Goal: Check status: Check status

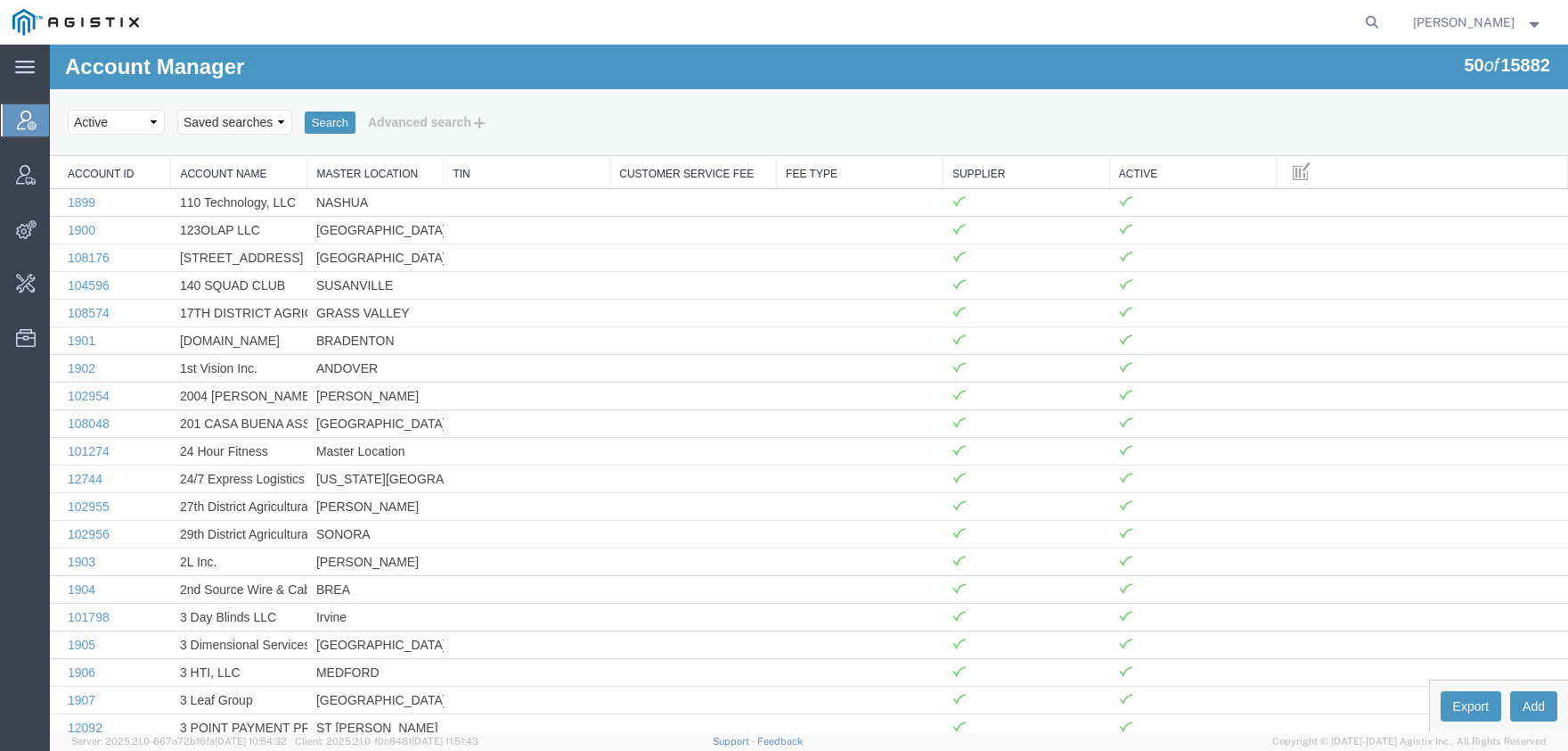
click at [1385, 15] on form at bounding box center [1373, 22] width 29 height 45
click at [1385, 22] on icon at bounding box center [1372, 22] width 25 height 25
paste input "K12486285"
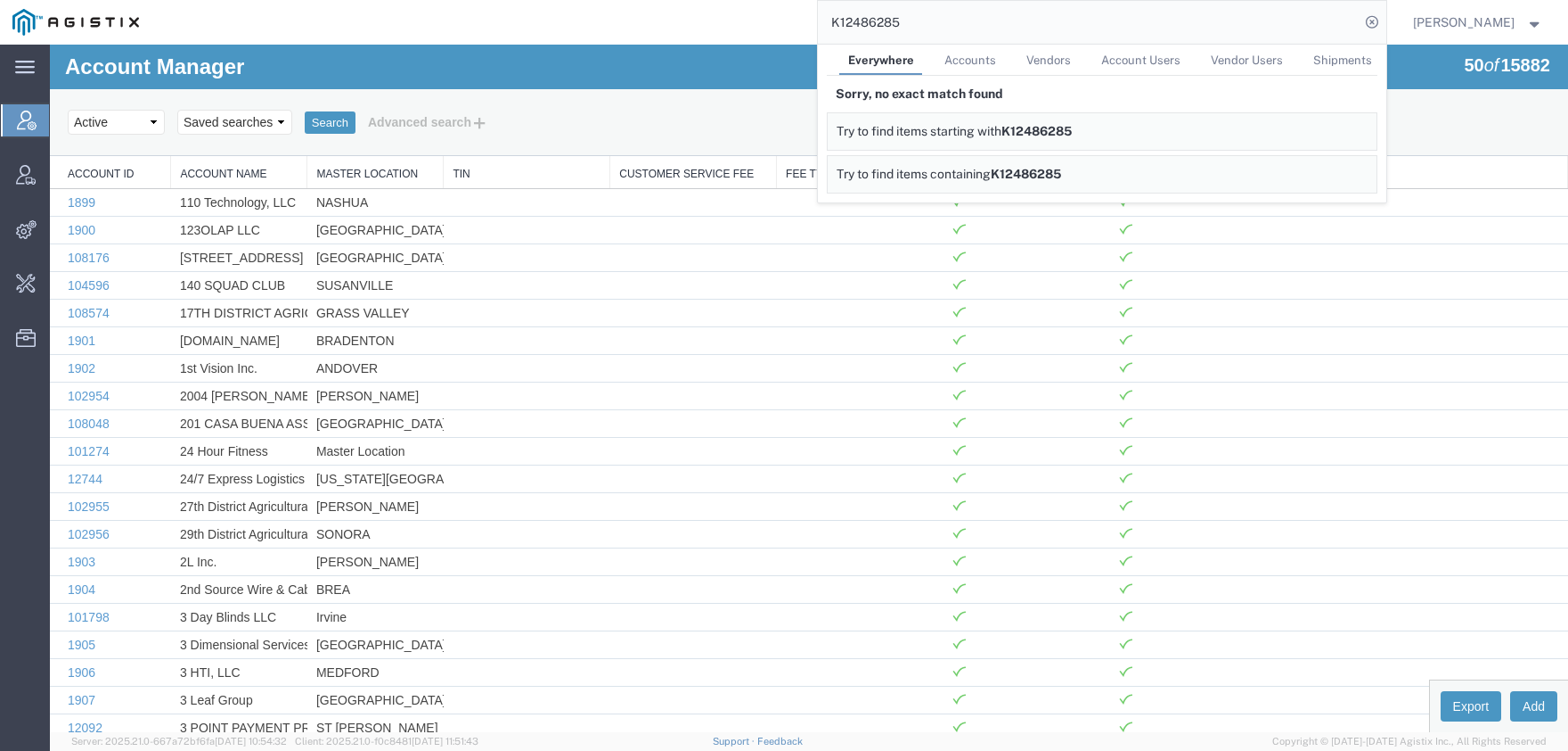
click at [818, 24] on input "K12486285" at bounding box center [1089, 22] width 542 height 43
paste input "56088571"
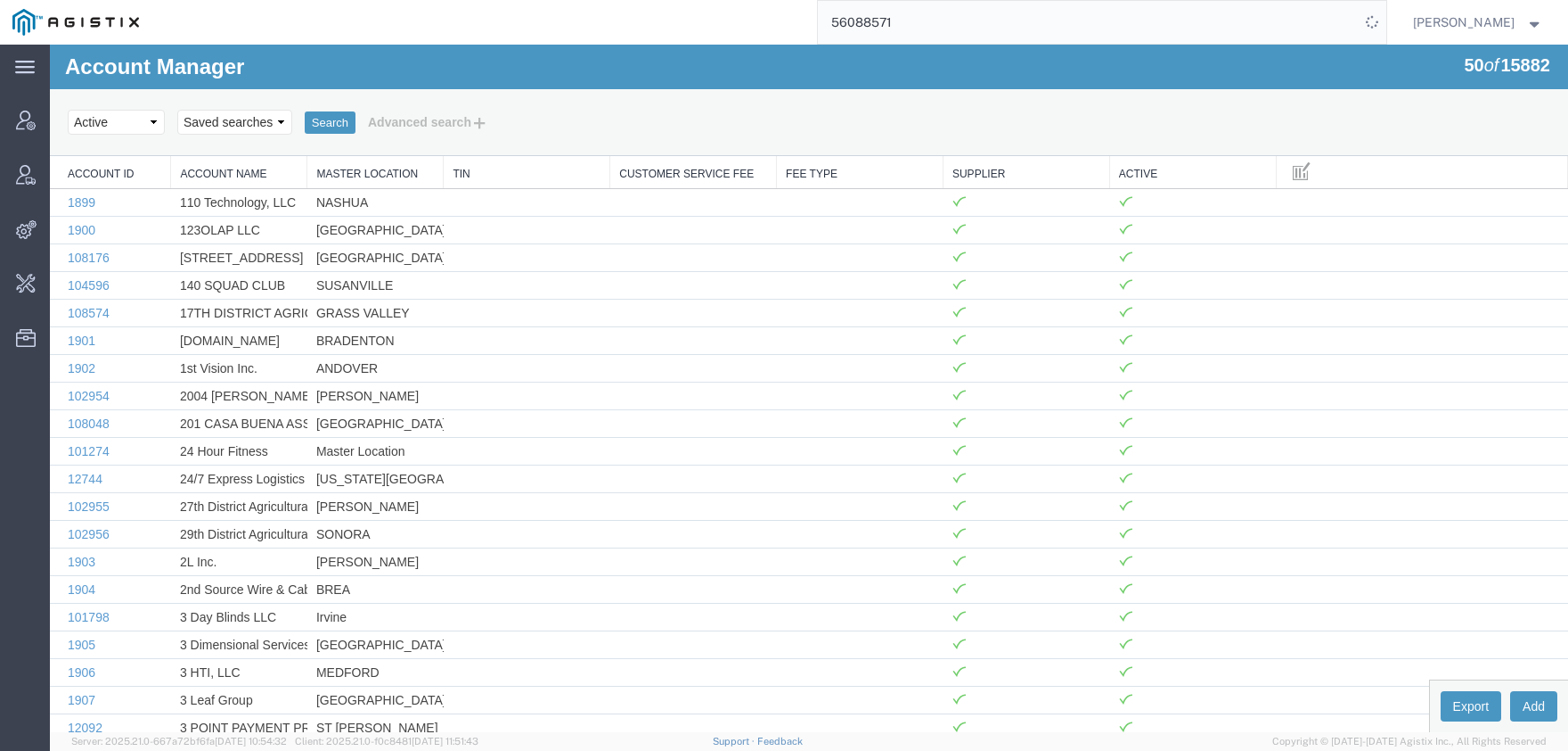
click at [593, 27] on div "56088571" at bounding box center [769, 22] width 1235 height 45
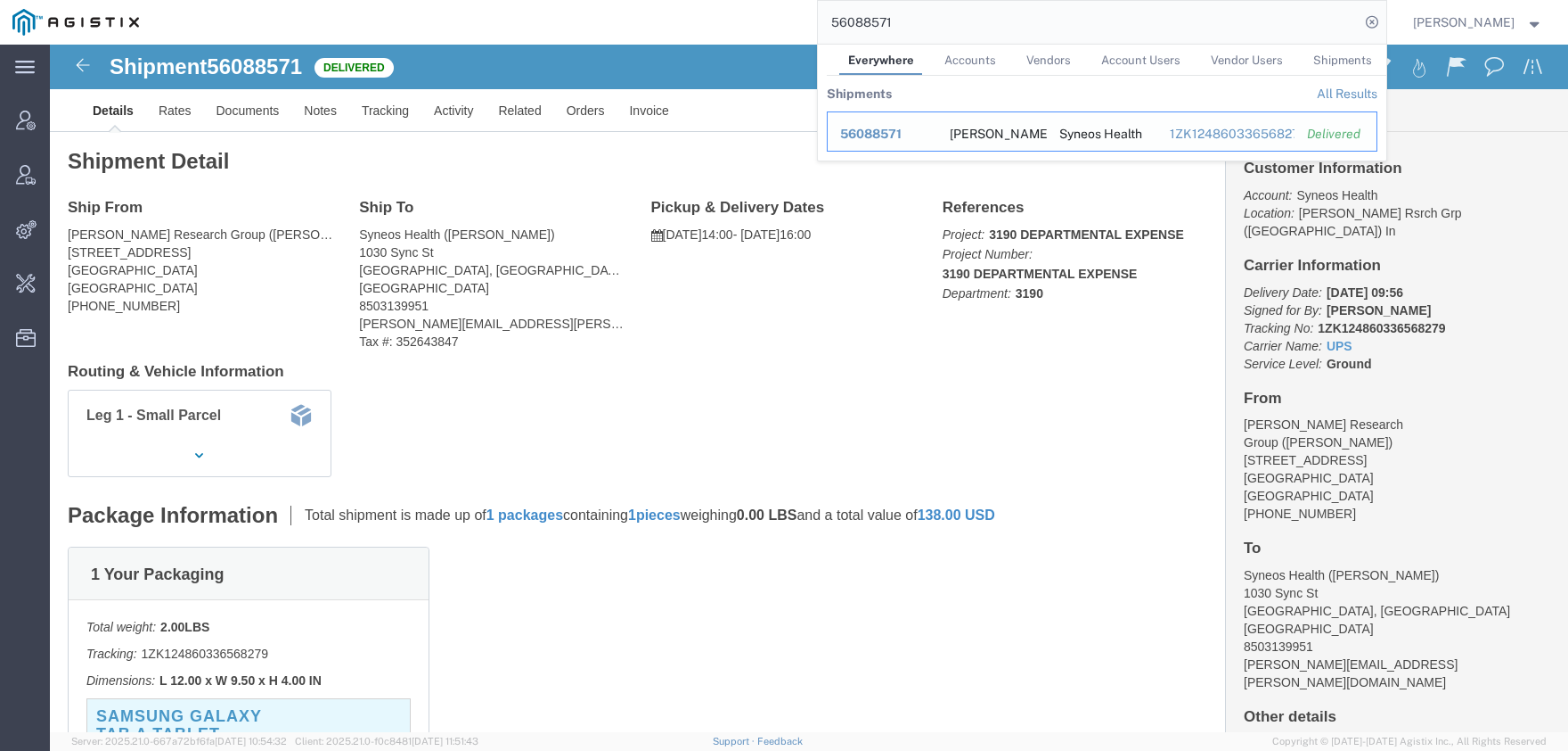
click at [898, 131] on span "56088571" at bounding box center [871, 134] width 61 height 14
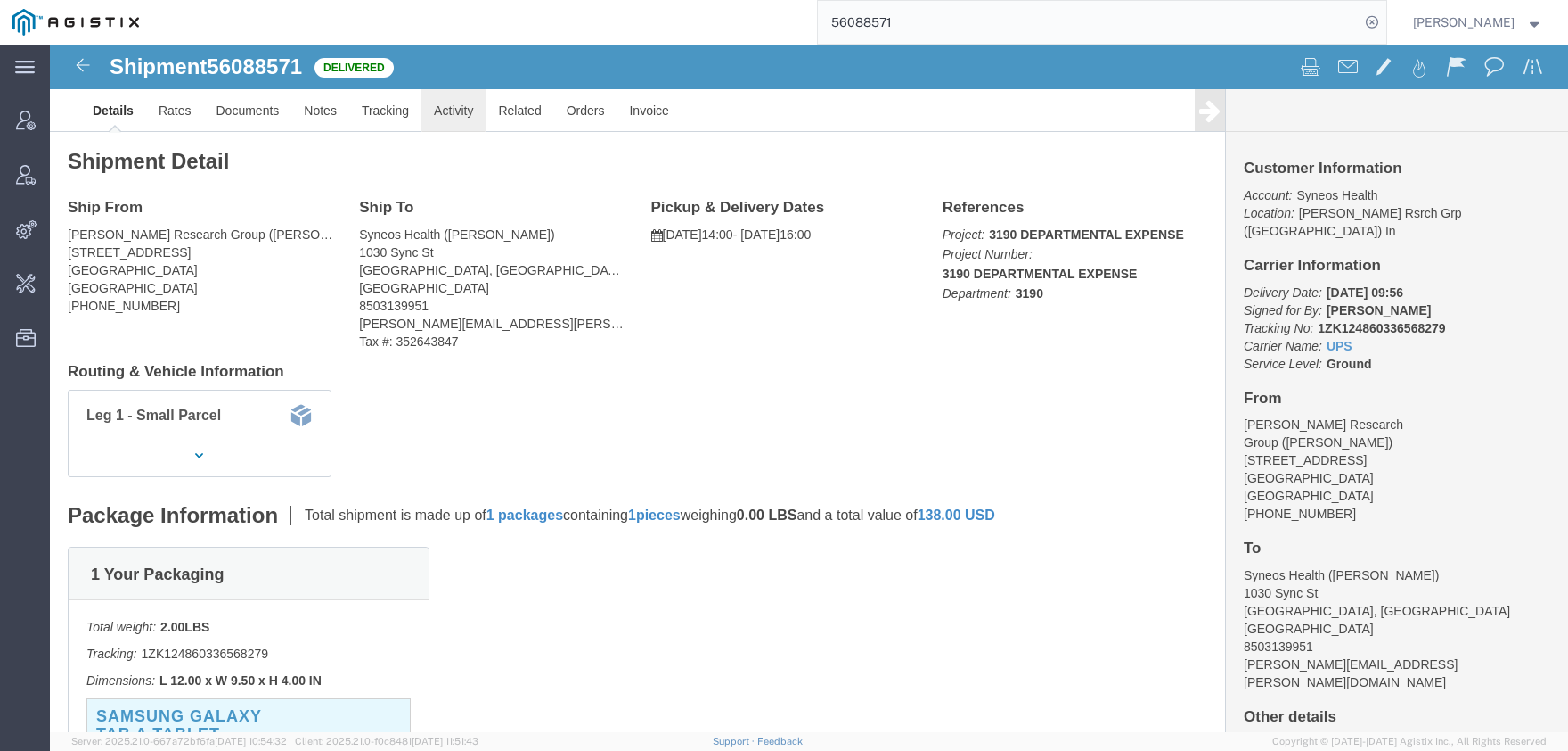
click link "Activity"
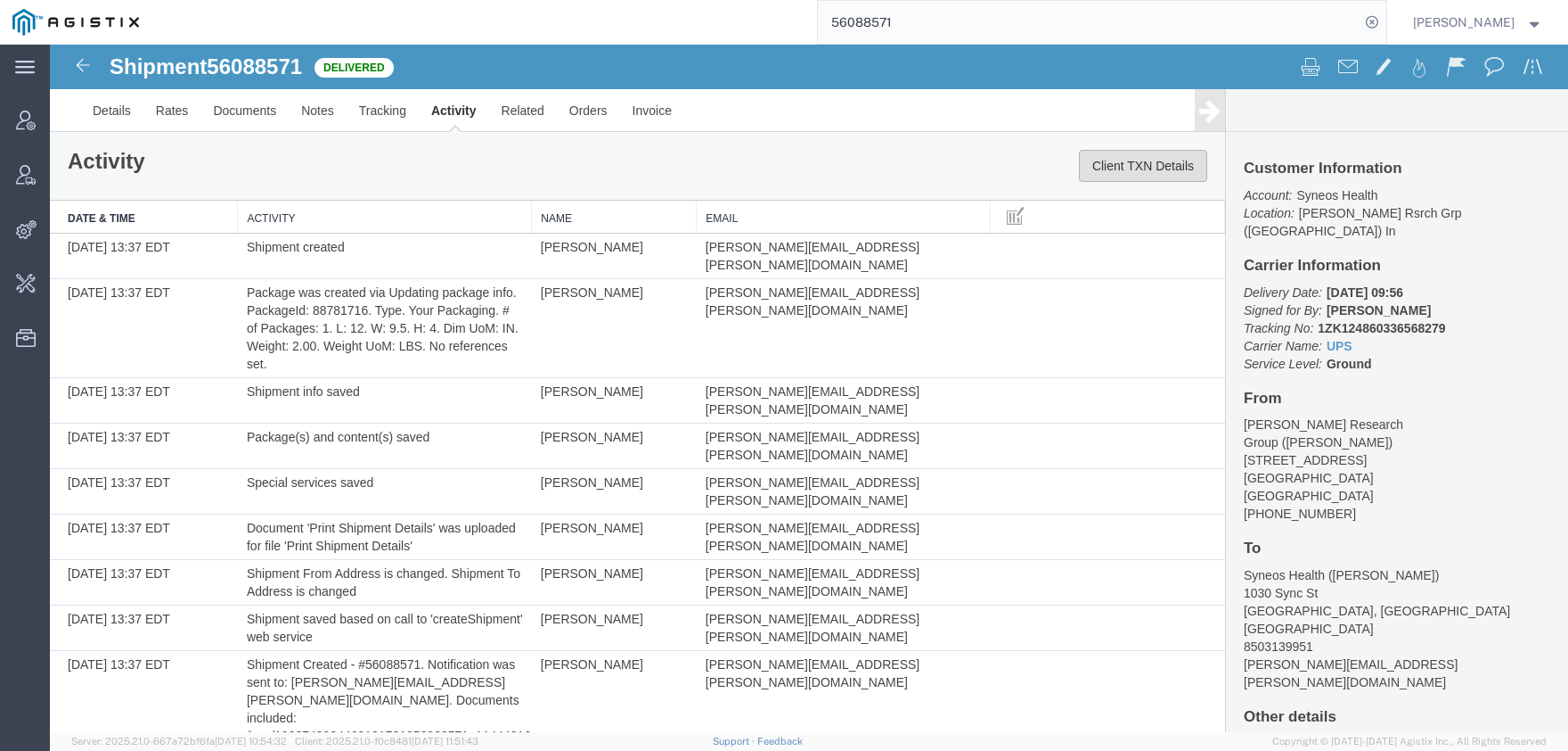
click at [1172, 162] on button "Client TXN Details" at bounding box center [1144, 165] width 129 height 32
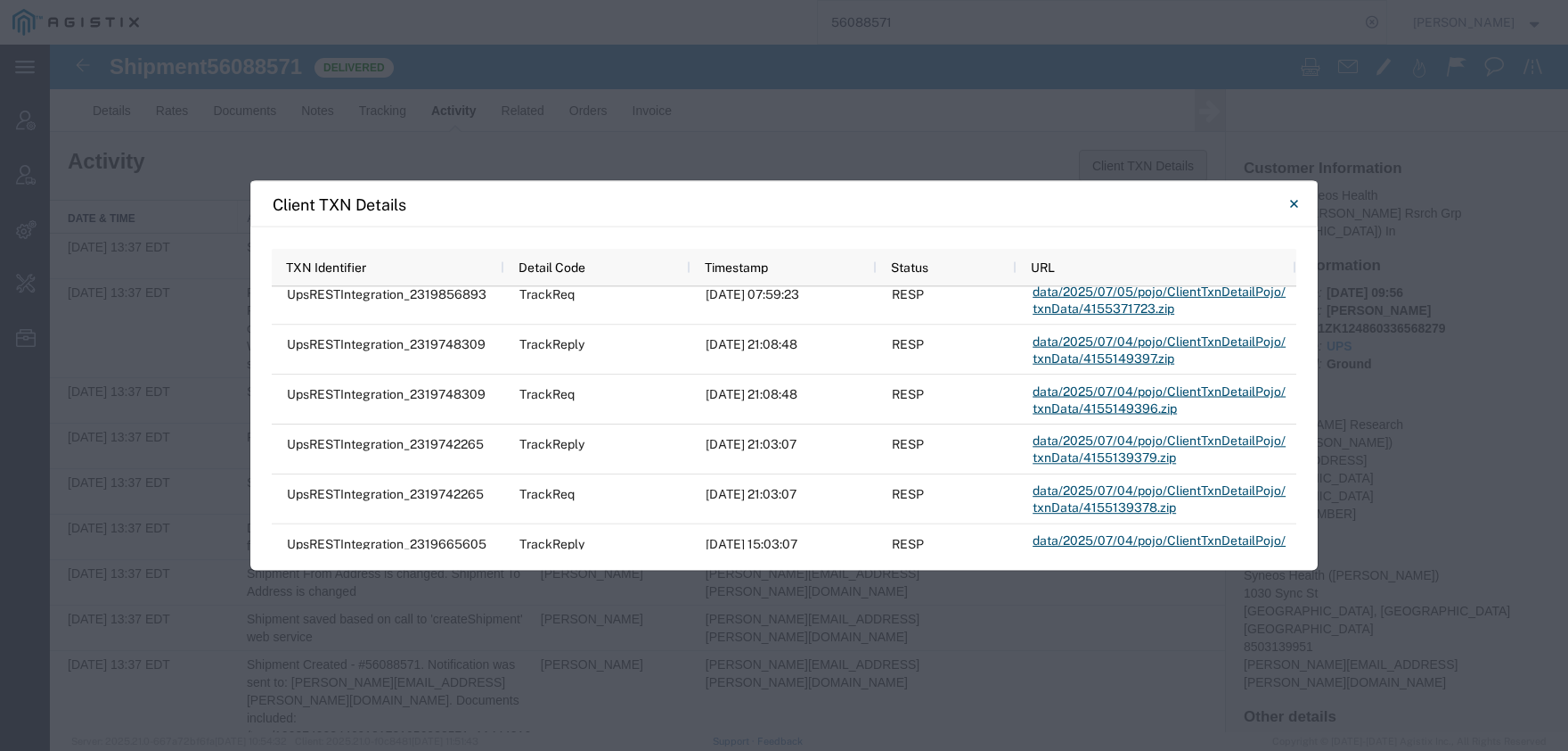
scroll to position [1853, 0]
click at [1302, 196] on button "Close" at bounding box center [1294, 204] width 36 height 36
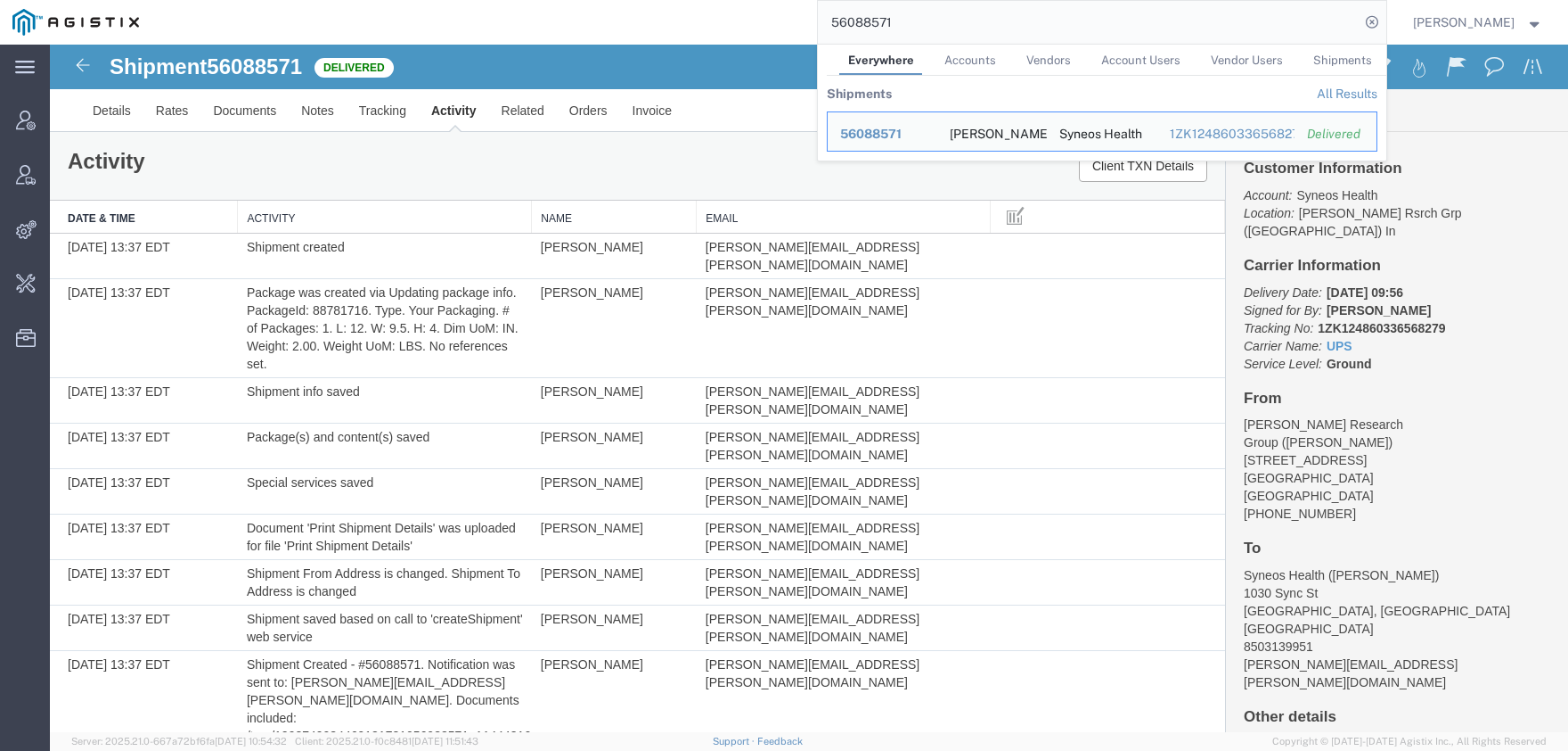
drag, startPoint x: 986, startPoint y: 30, endPoint x: 696, endPoint y: 27, distance: 290.0
click at [818, 27] on input "56088571" at bounding box center [1089, 22] width 542 height 43
paste input "111844"
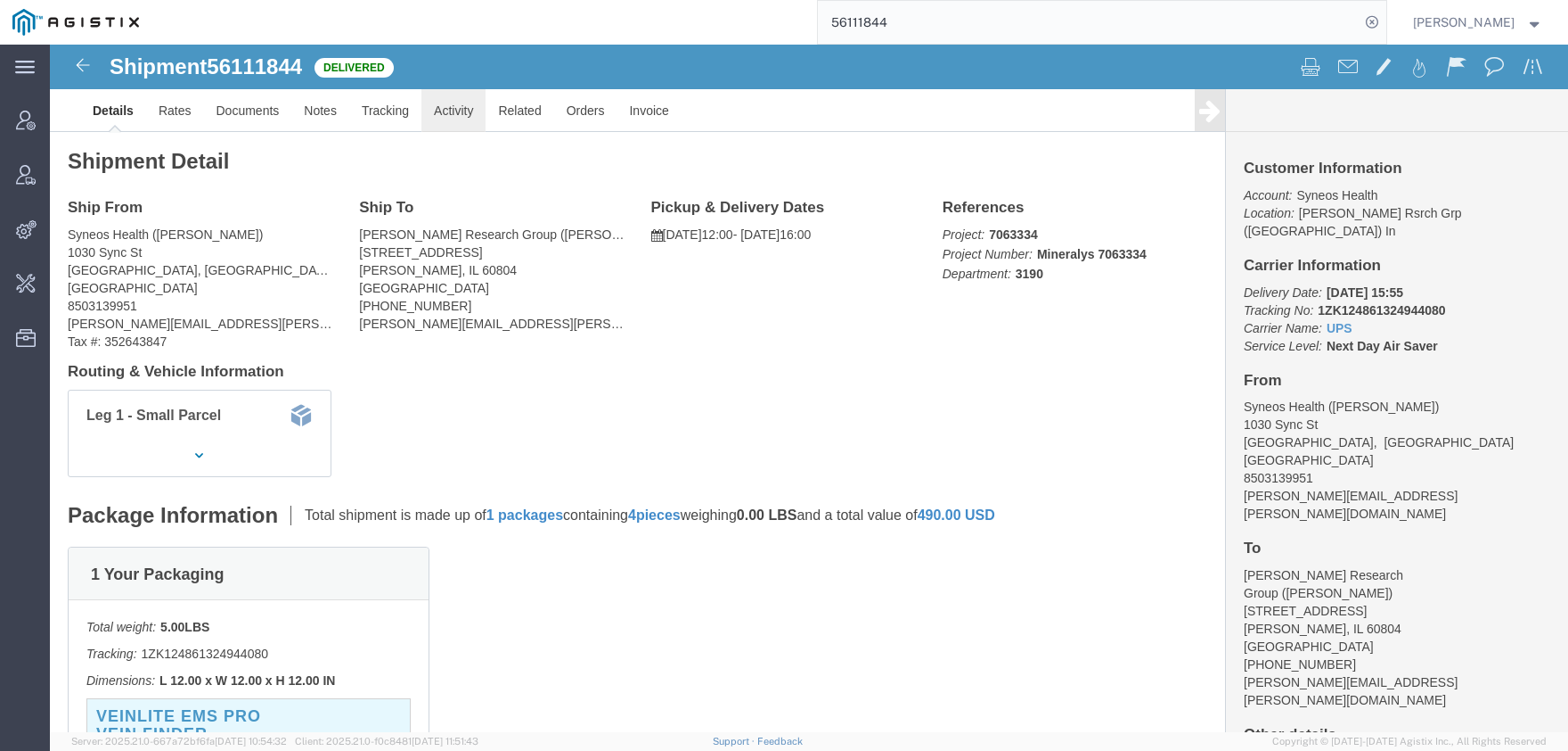
click link "Activity"
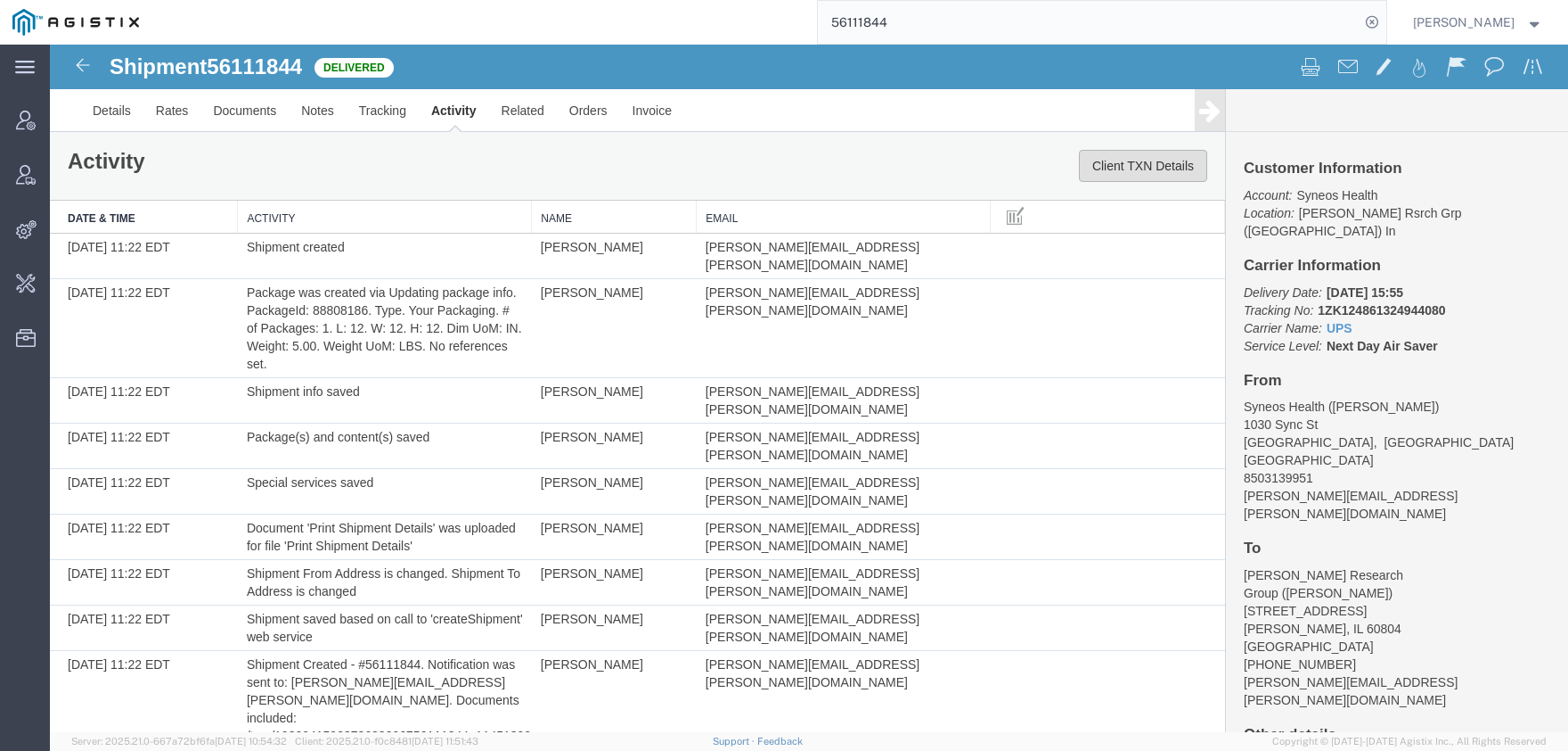
click at [1150, 174] on button "Client TXN Details" at bounding box center [1144, 165] width 129 height 32
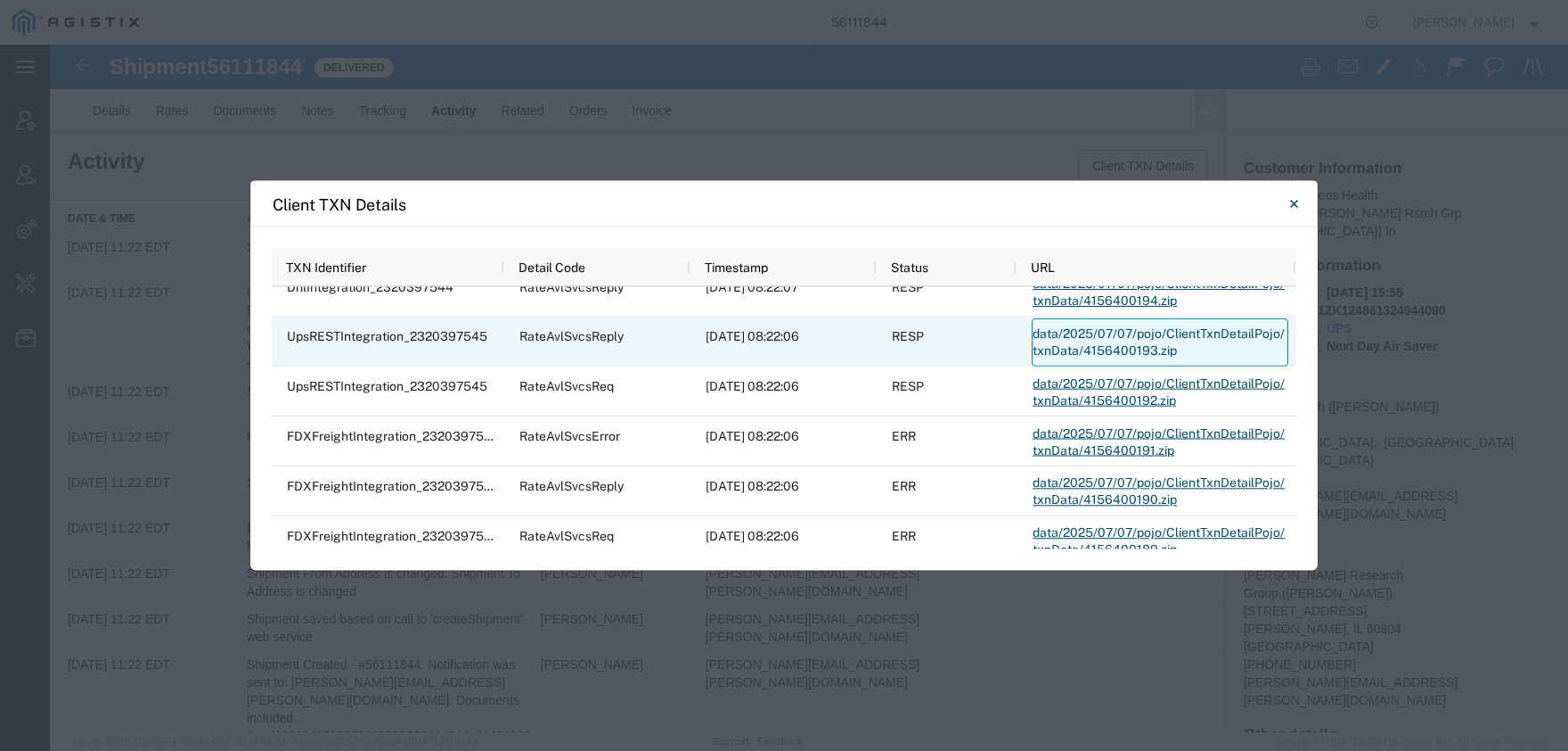
click at [1094, 328] on link "data/2025/07/07/pojo/ClientTxnDetailPojo/txnData/4156400193.zip" at bounding box center [1160, 341] width 257 height 49
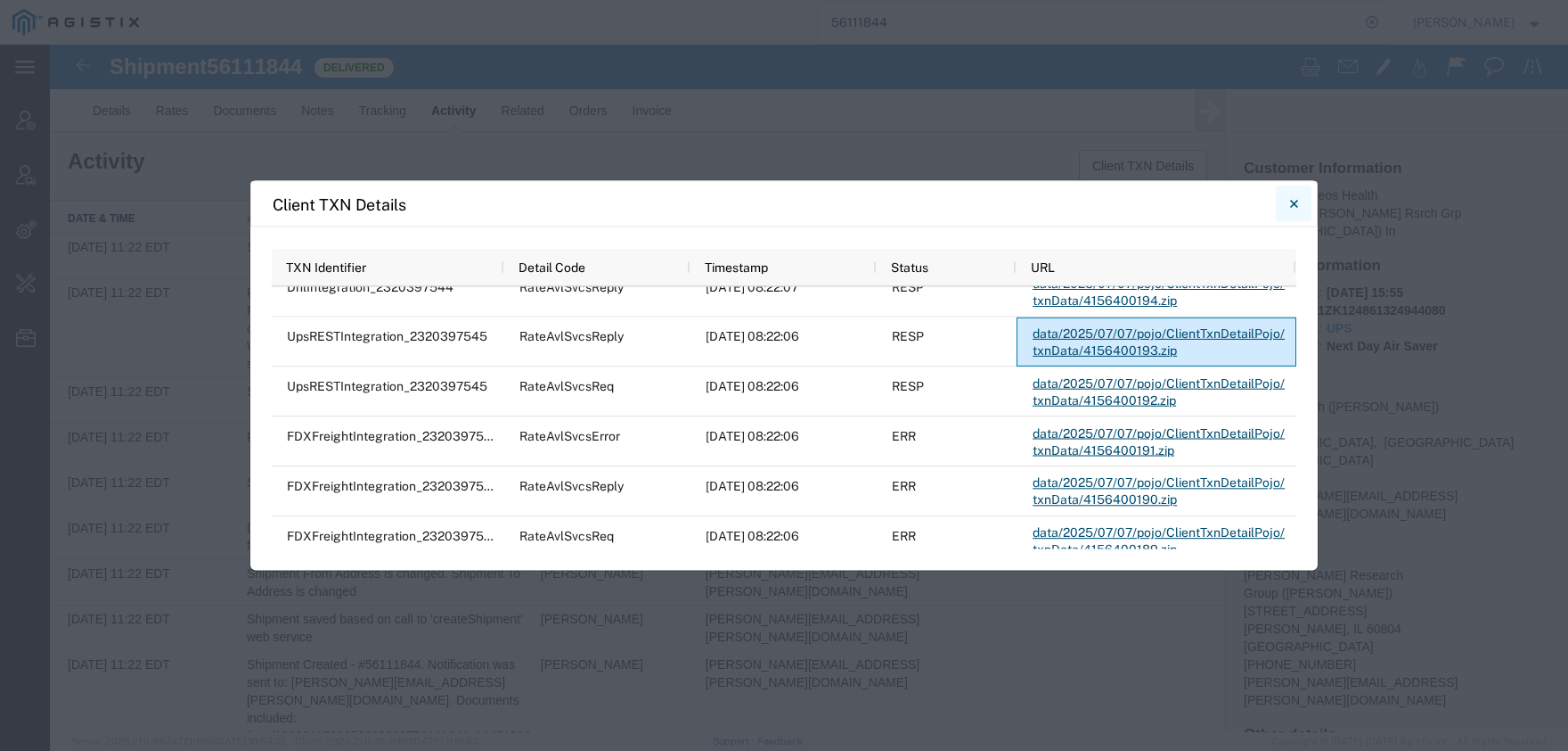
click at [1291, 196] on icon "Close" at bounding box center [1295, 204] width 8 height 22
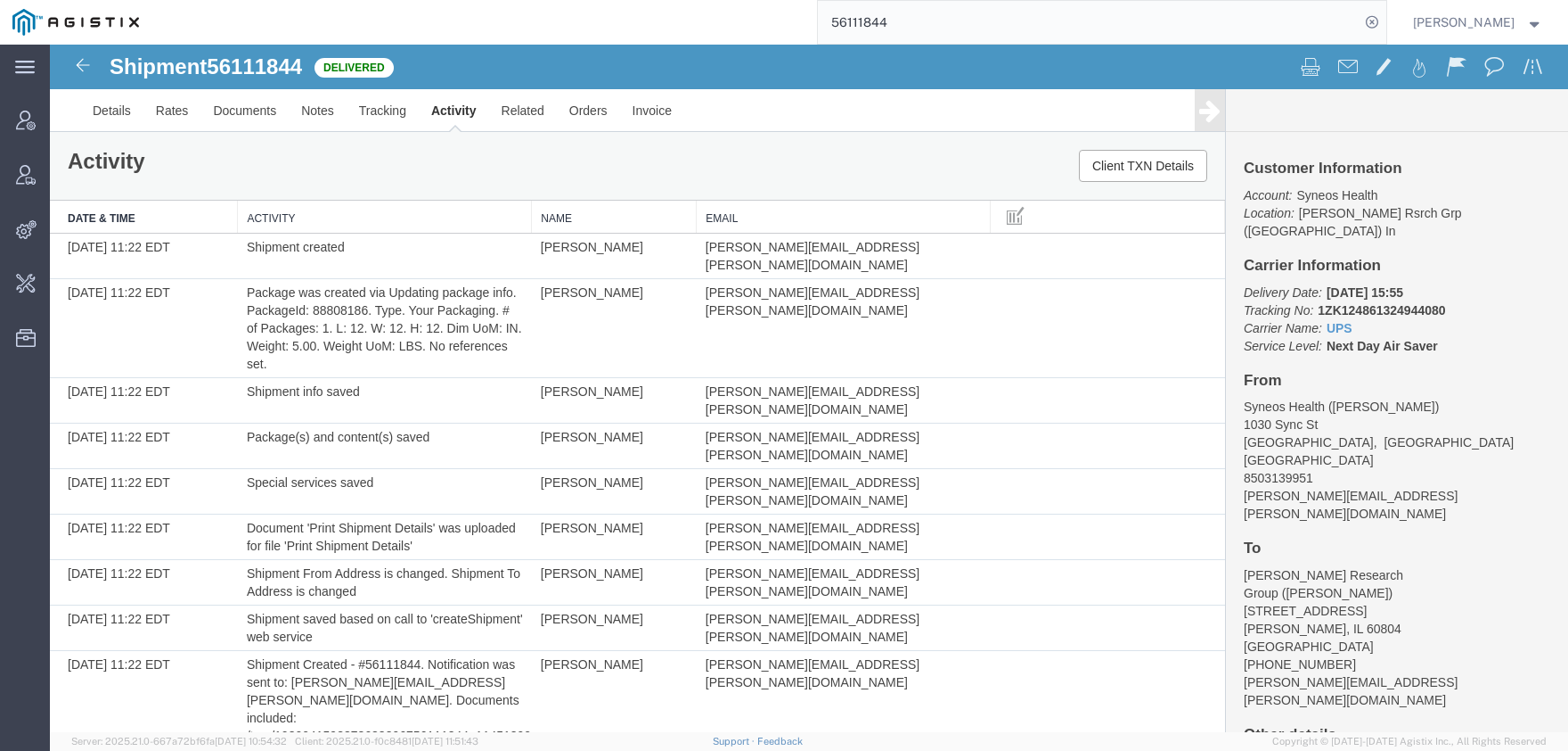
click at [1082, 20] on input "56111844" at bounding box center [1089, 22] width 542 height 43
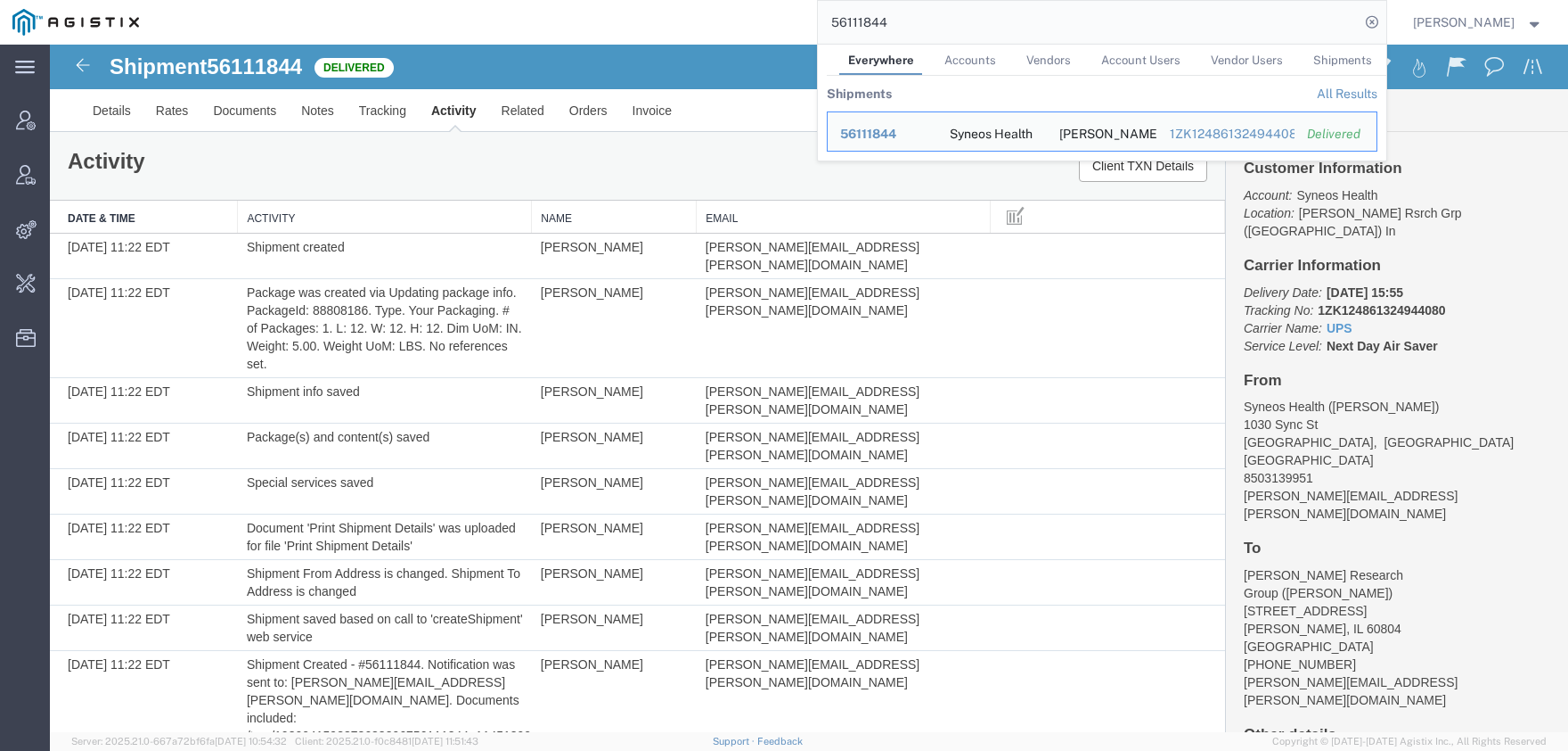
click at [1082, 20] on input "56111844" at bounding box center [1089, 22] width 542 height 43
paste input "40901"
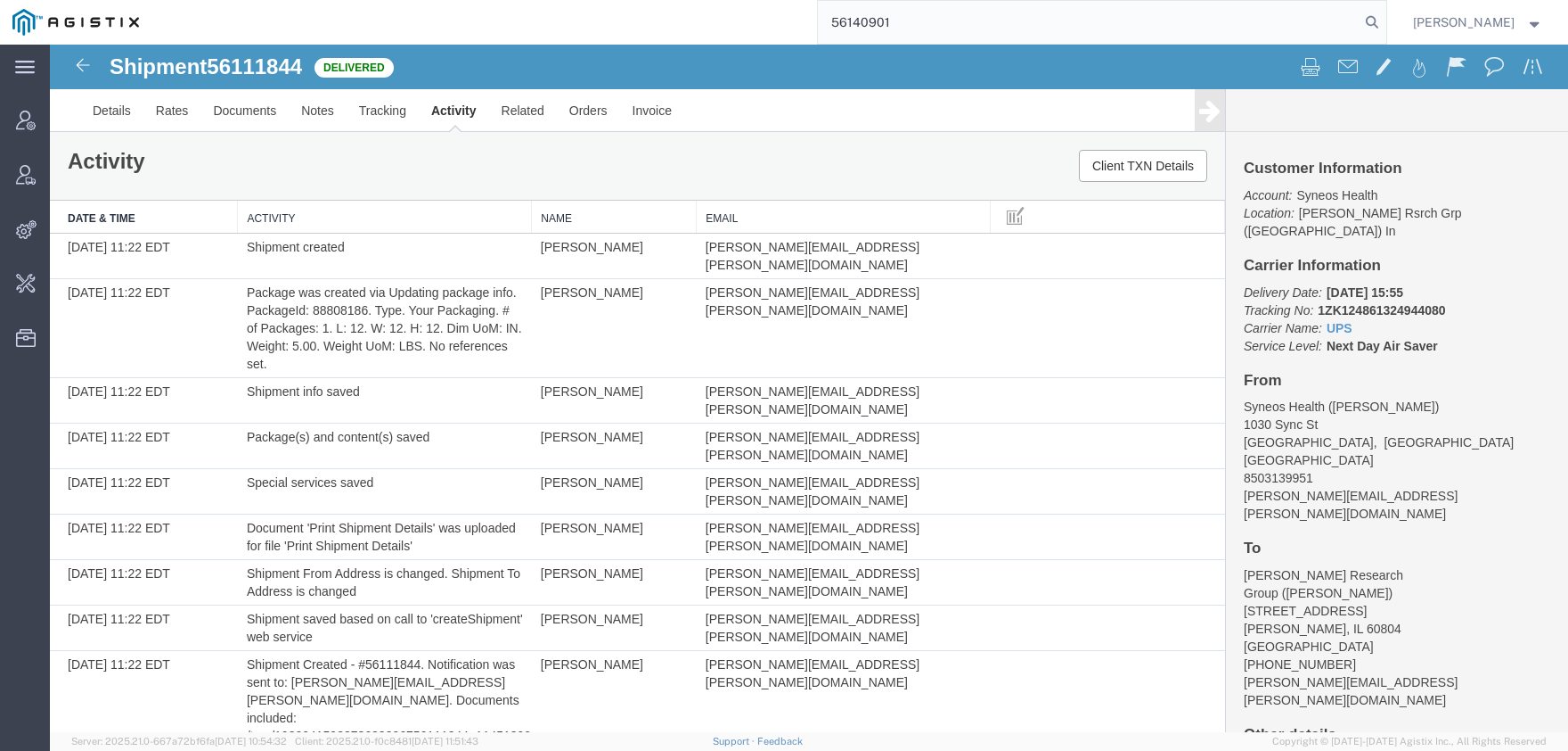
type input "56140901"
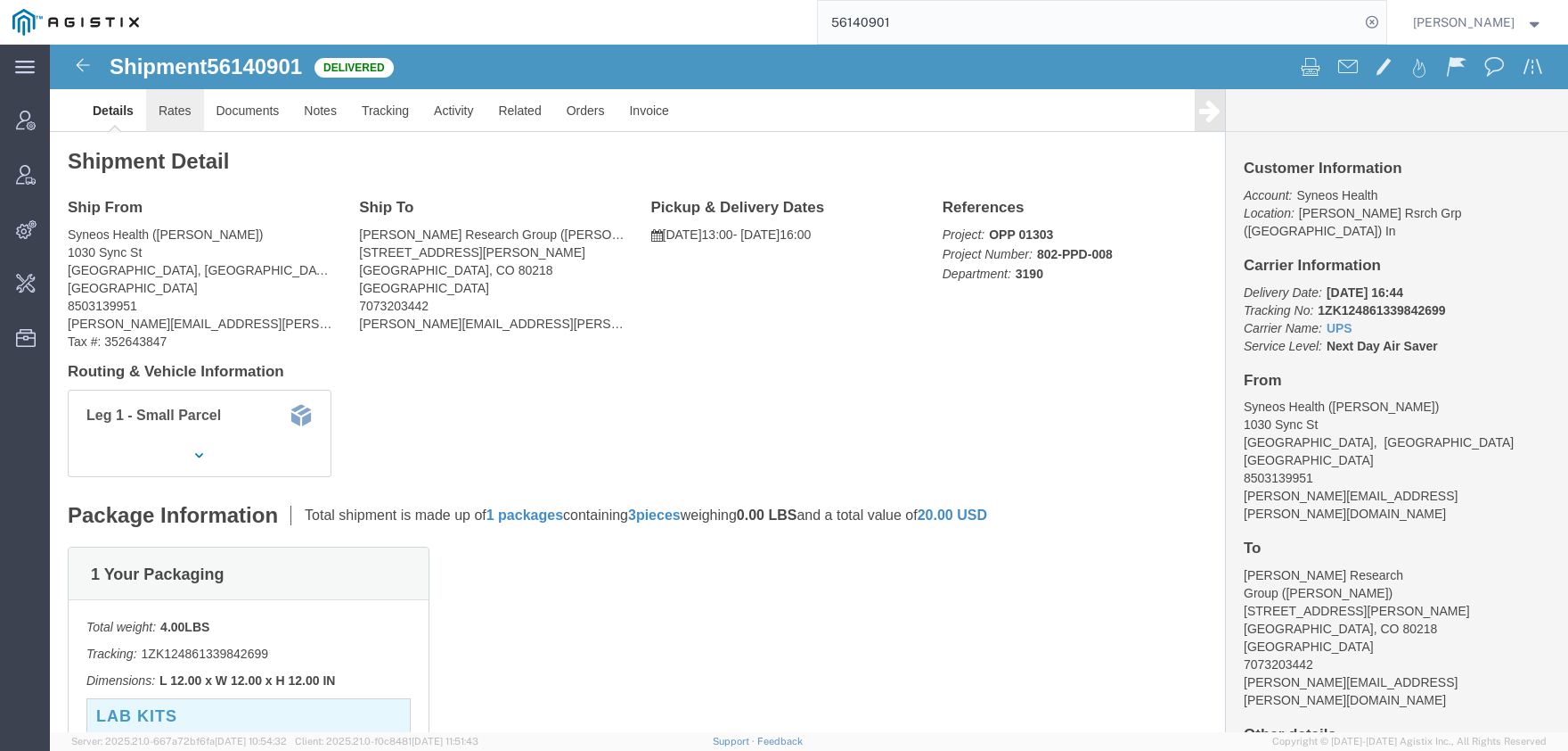
click link "Rates"
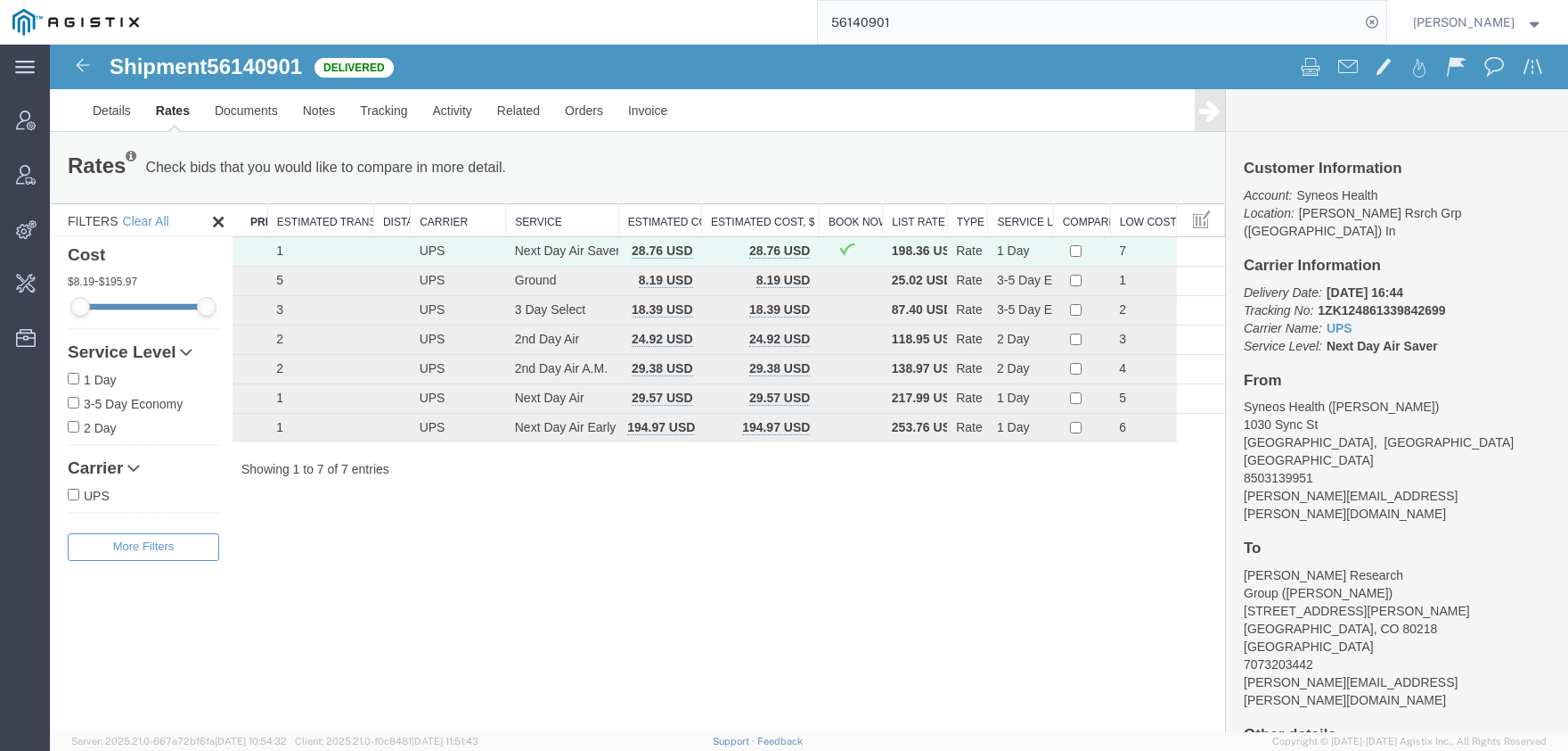
drag, startPoint x: 780, startPoint y: 218, endPoint x: 694, endPoint y: 222, distance: 86.1
click at [694, 222] on div "Search: Preferred Carrier Estimated Transit Distance Carrier Service Estimated …" at bounding box center [729, 340] width 993 height 274
click at [447, 116] on link "Activity" at bounding box center [453, 110] width 64 height 43
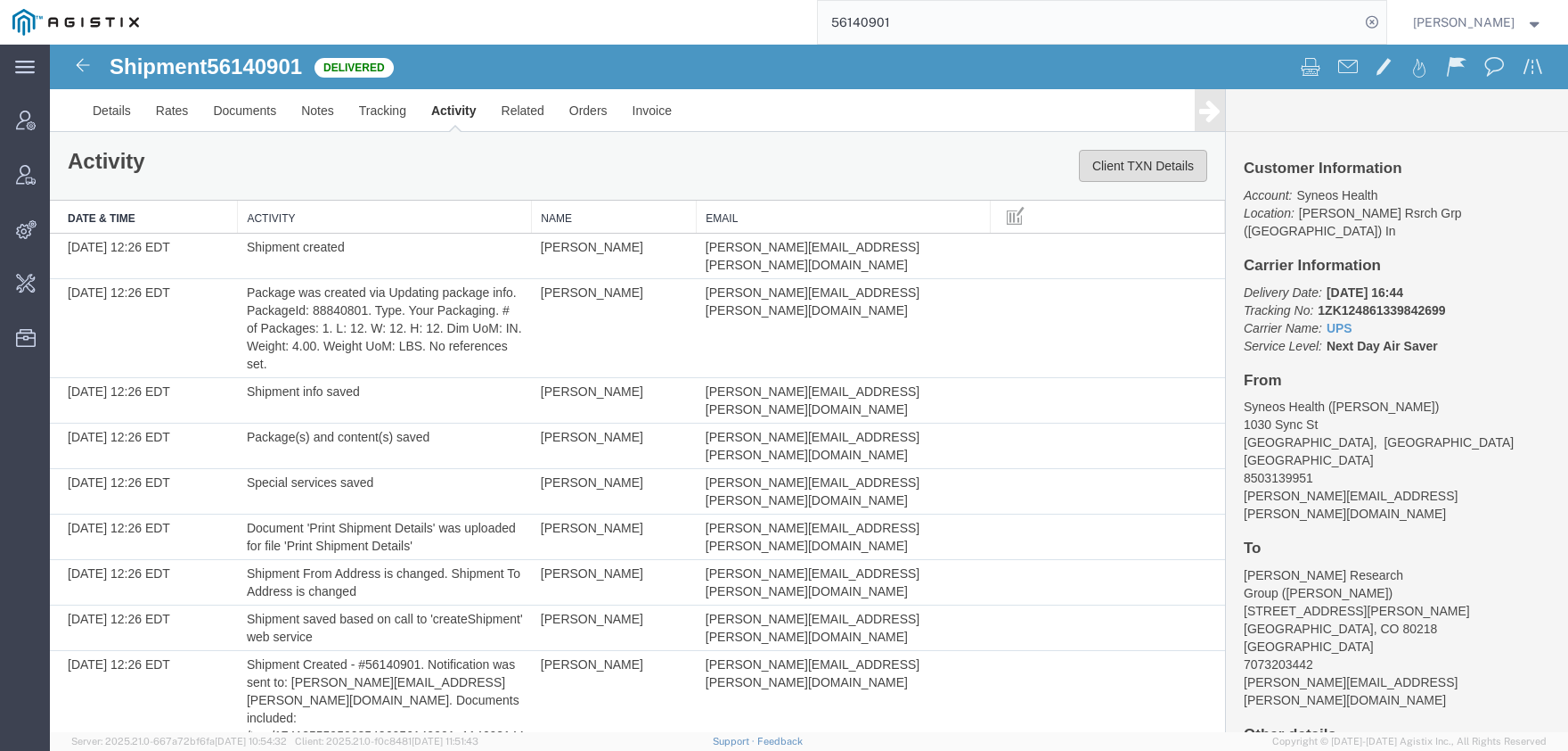
click at [1158, 162] on button "Client TXN Details" at bounding box center [1144, 165] width 129 height 32
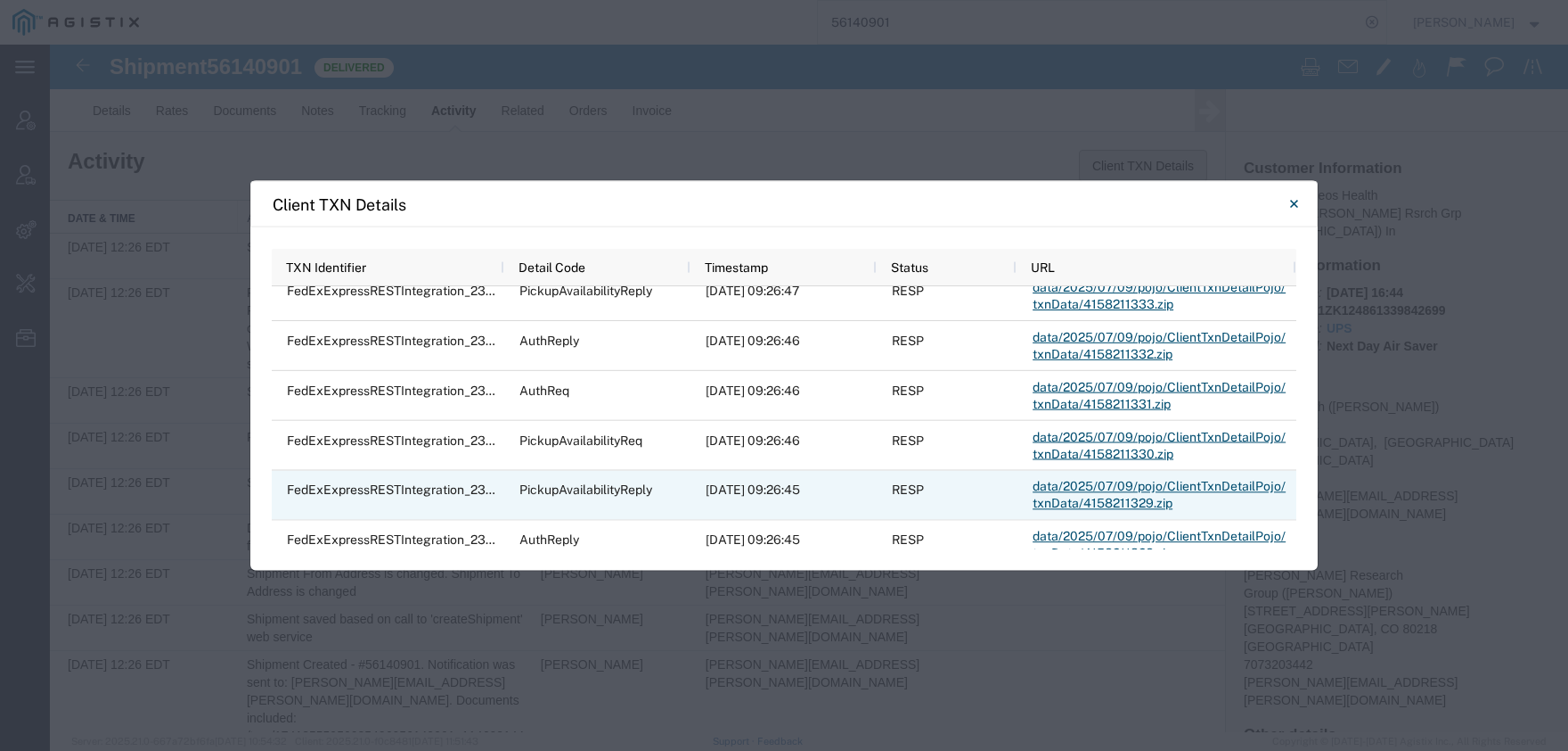
scroll to position [1780, 0]
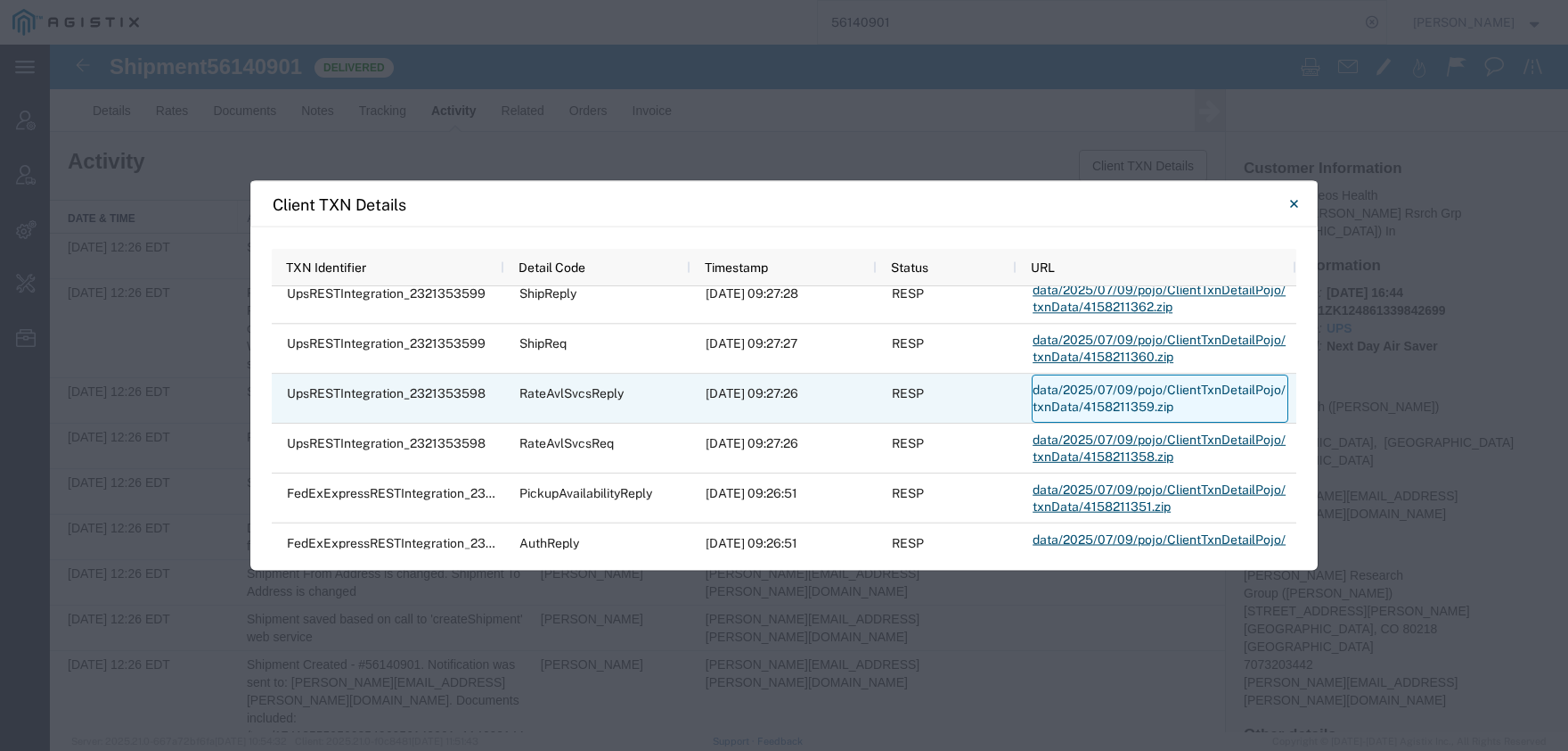
click at [1072, 395] on link "data/2025/07/09/pojo/ClientTxnDetailPojo/txnData/4158211359.zip" at bounding box center [1160, 398] width 257 height 49
